Goal: Information Seeking & Learning: Learn about a topic

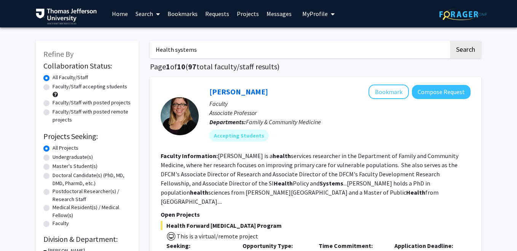
click at [224, 48] on input "Health systems" at bounding box center [299, 50] width 299 height 18
drag, startPoint x: 224, startPoint y: 48, endPoint x: 131, endPoint y: 49, distance: 93.3
click at [450, 41] on button "Search" at bounding box center [465, 50] width 31 height 18
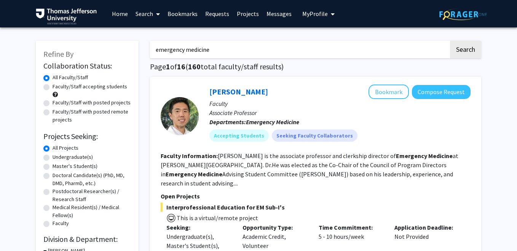
drag, startPoint x: 213, startPoint y: 50, endPoint x: 136, endPoint y: 50, distance: 77.6
click at [450, 41] on button "Search" at bounding box center [465, 50] width 31 height 18
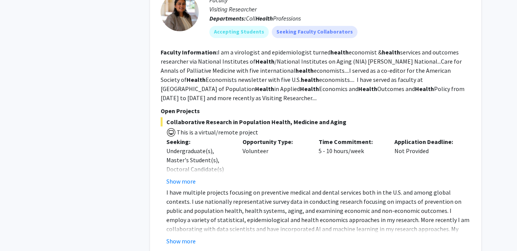
scroll to position [380, 0]
click at [187, 176] on button "Show more" at bounding box center [180, 180] width 29 height 9
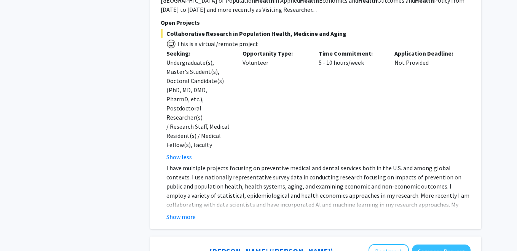
scroll to position [472, 0]
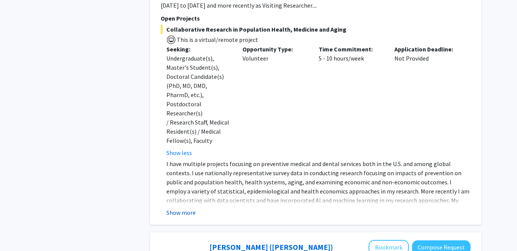
click at [193, 208] on button "Show more" at bounding box center [180, 212] width 29 height 9
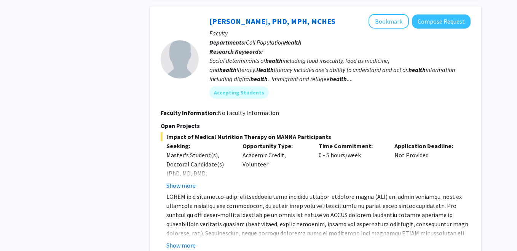
scroll to position [1192, 0]
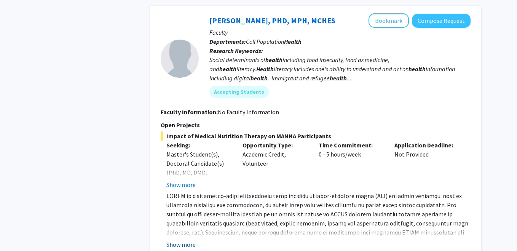
click at [186, 240] on button "Show more" at bounding box center [180, 244] width 29 height 9
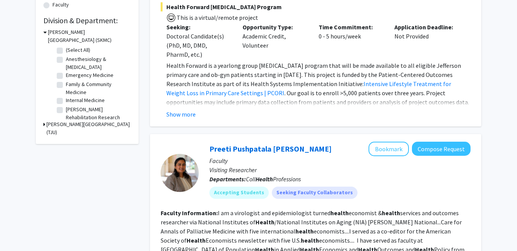
scroll to position [0, 0]
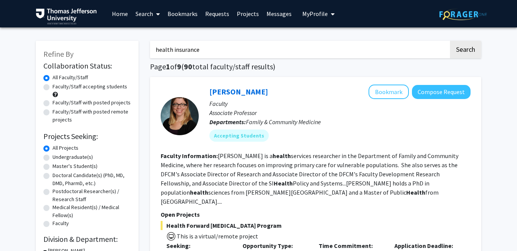
drag, startPoint x: 204, startPoint y: 52, endPoint x: 116, endPoint y: 52, distance: 87.9
click at [450, 41] on button "Search" at bounding box center [465, 50] width 31 height 18
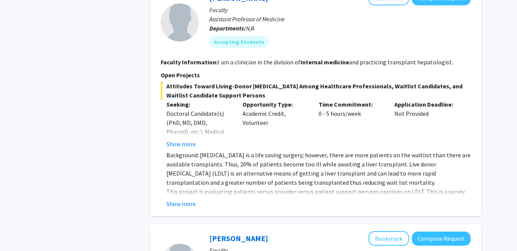
scroll to position [541, 0]
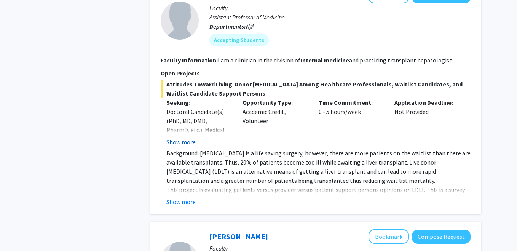
click at [184, 137] on button "Show more" at bounding box center [180, 141] width 29 height 9
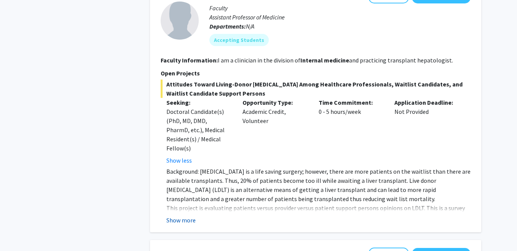
click at [179, 215] on button "Show more" at bounding box center [180, 219] width 29 height 9
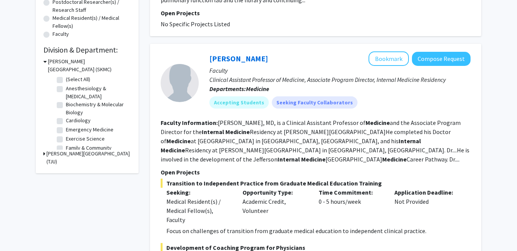
scroll to position [0, 0]
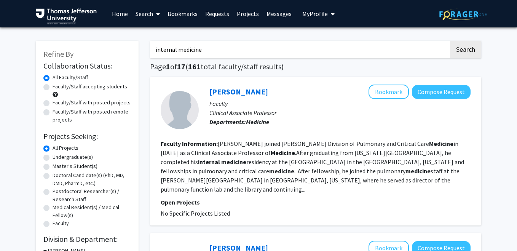
drag, startPoint x: 218, startPoint y: 53, endPoint x: 156, endPoint y: 50, distance: 61.3
click at [156, 50] on input "internal medicine" at bounding box center [299, 50] width 299 height 18
type input "i"
type input "health insurance"
click at [450, 41] on button "Search" at bounding box center [465, 50] width 31 height 18
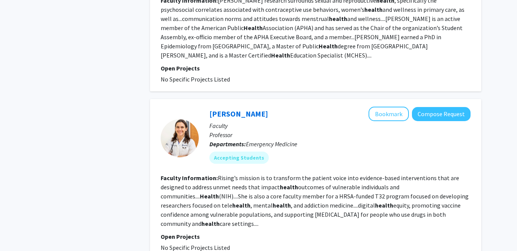
scroll to position [1769, 0]
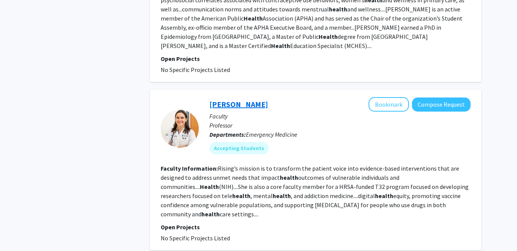
click at [231, 99] on link "[PERSON_NAME]" at bounding box center [238, 104] width 59 height 10
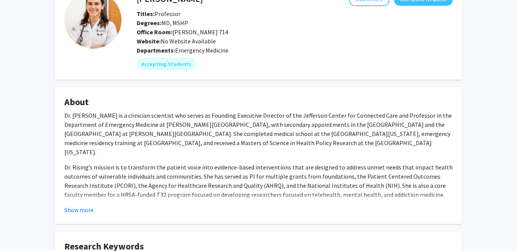
scroll to position [32, 0]
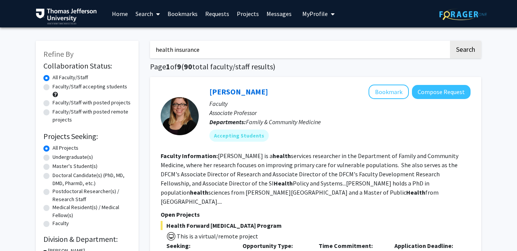
click at [205, 48] on input "health insurance" at bounding box center [299, 50] width 299 height 18
click at [195, 49] on input "health insurance" at bounding box center [299, 50] width 299 height 18
type input "health policy"
click at [450, 41] on button "Search" at bounding box center [465, 50] width 31 height 18
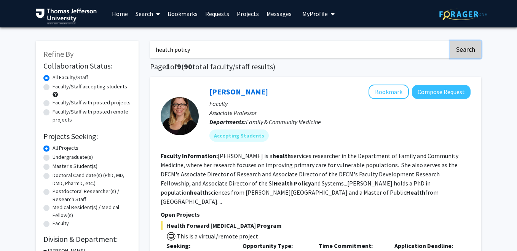
click at [457, 43] on button "Search" at bounding box center [465, 50] width 31 height 18
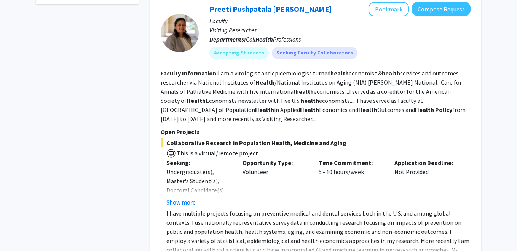
scroll to position [359, 0]
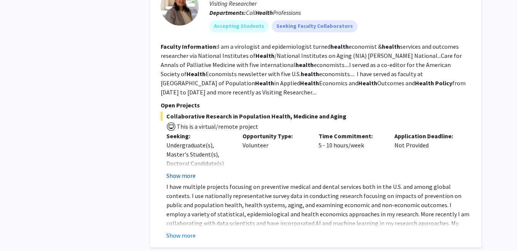
click at [190, 171] on button "Show more" at bounding box center [180, 175] width 29 height 9
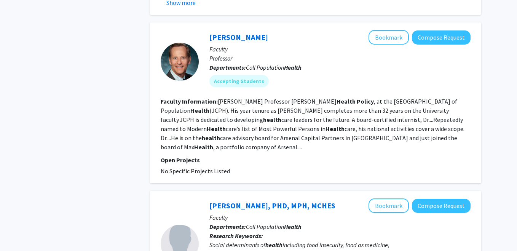
scroll to position [682, 0]
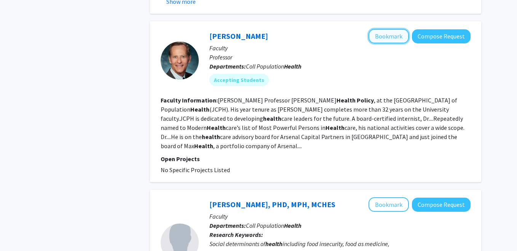
click at [394, 29] on button "Bookmark" at bounding box center [388, 36] width 40 height 14
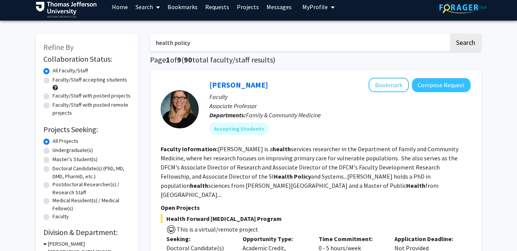
scroll to position [0, 0]
